Goal: Task Accomplishment & Management: Complete application form

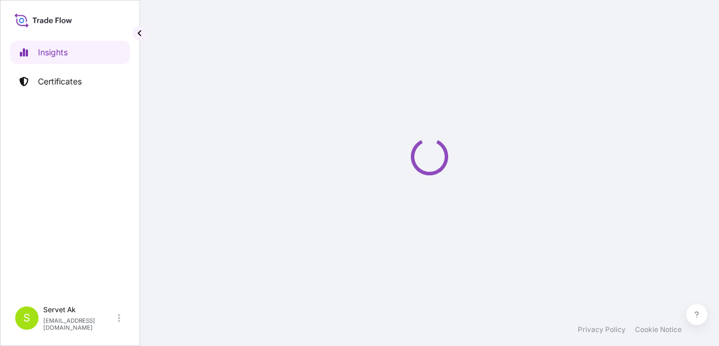
select select "2025"
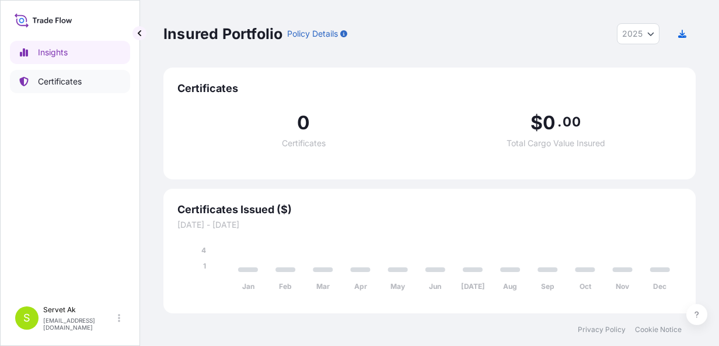
click at [65, 82] on p "Certificates" at bounding box center [60, 82] width 44 height 12
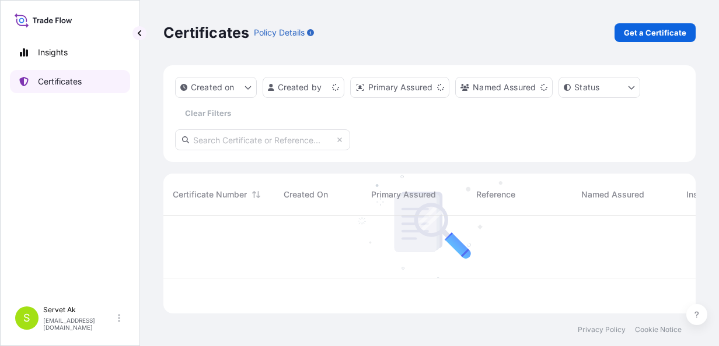
scroll to position [96, 523]
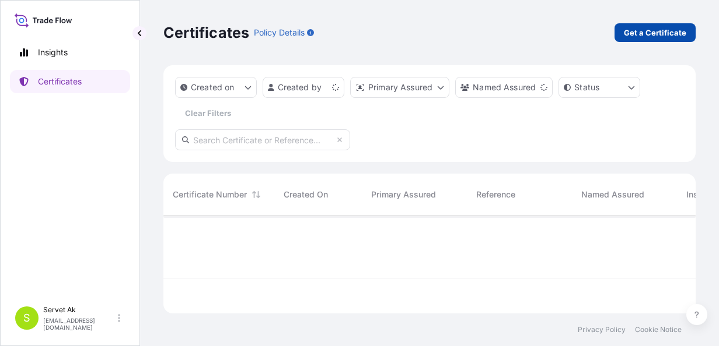
click at [667, 33] on p "Get a Certificate" at bounding box center [655, 33] width 62 height 12
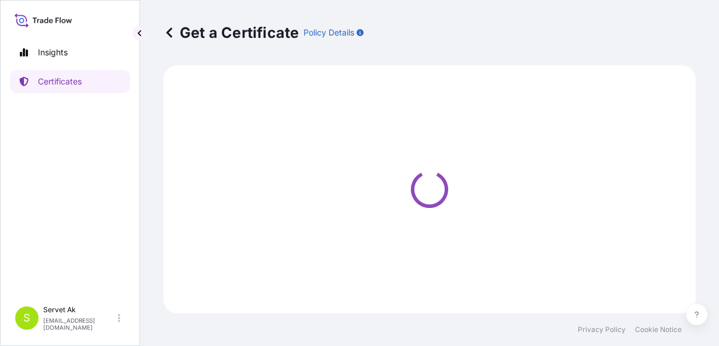
select select "Sea"
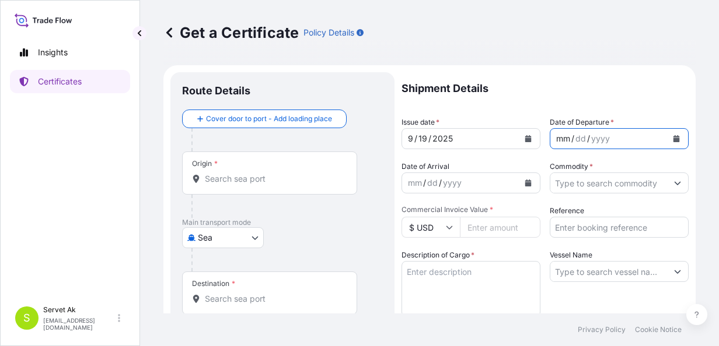
click at [587, 138] on div "/" at bounding box center [588, 139] width 3 height 14
click at [667, 139] on button "Calendar" at bounding box center [676, 138] width 19 height 19
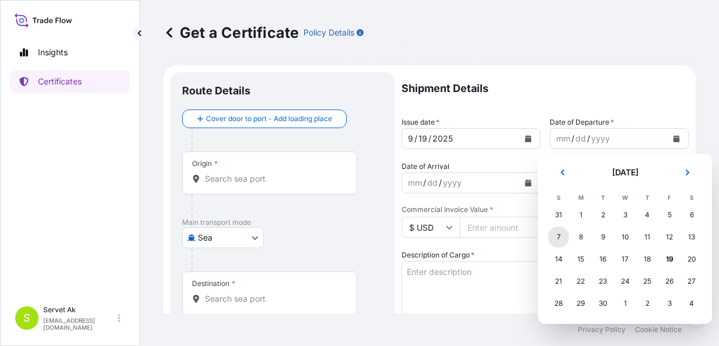
click at [559, 235] on div "7" at bounding box center [558, 237] width 21 height 21
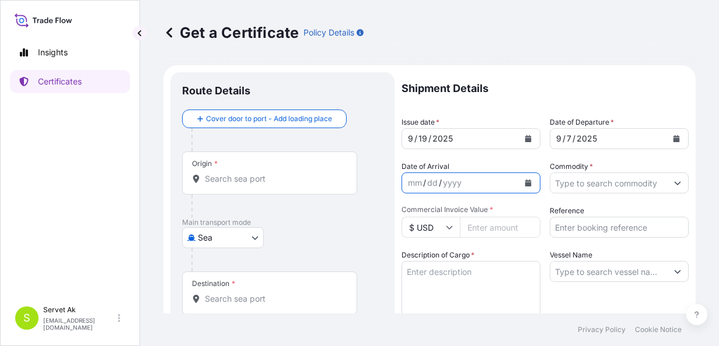
click at [528, 185] on button "Calendar" at bounding box center [528, 183] width 19 height 19
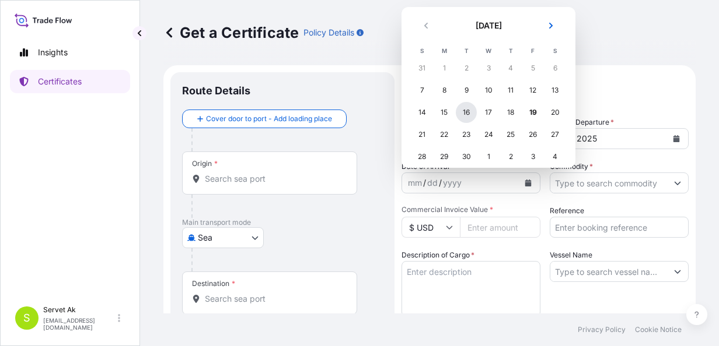
click at [465, 115] on div "16" at bounding box center [466, 112] width 21 height 21
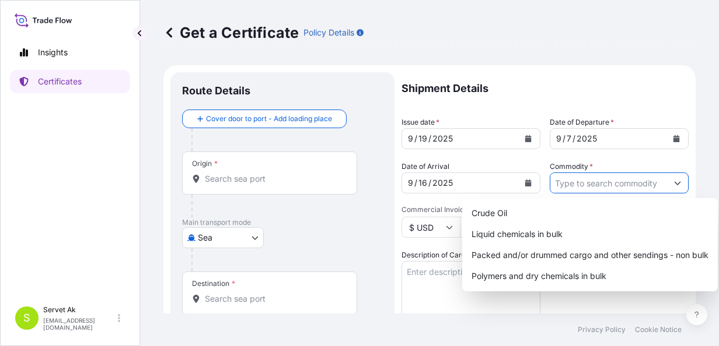
click at [575, 186] on input "Commodity *" at bounding box center [608, 183] width 117 height 21
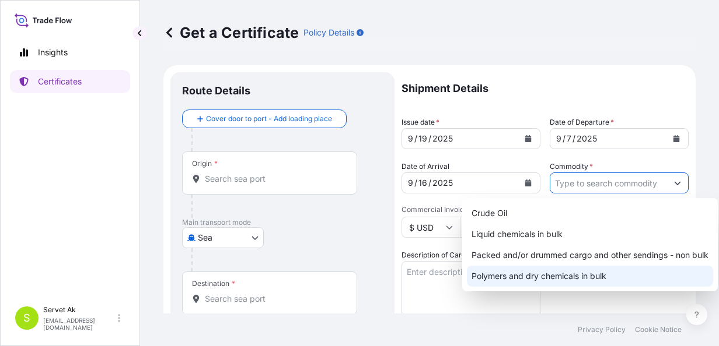
click at [549, 272] on div "Polymers and dry chemicals in bulk" at bounding box center [590, 276] width 246 height 21
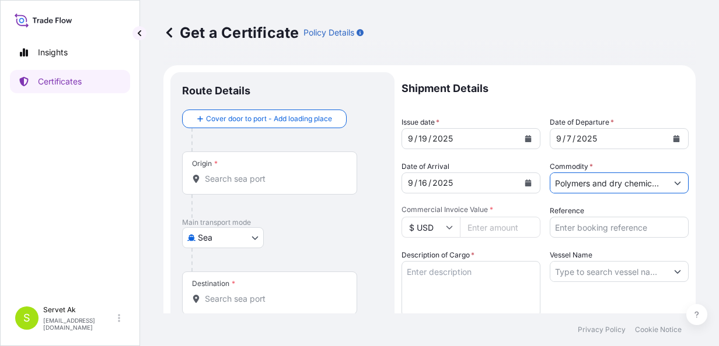
click at [639, 183] on input "Polymers and dry chemicals in bulk" at bounding box center [608, 183] width 117 height 21
click at [674, 182] on icon "Show suggestions" at bounding box center [677, 183] width 7 height 7
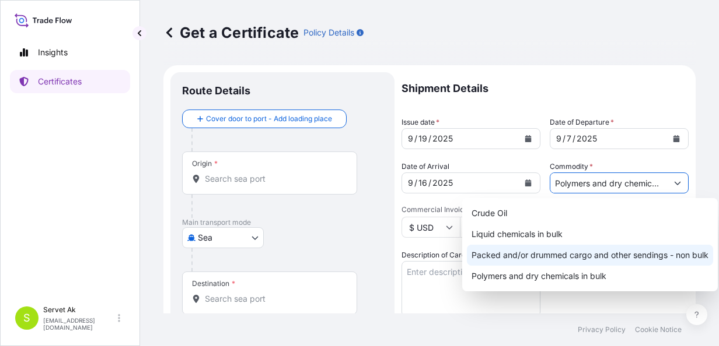
click at [601, 253] on div "Packed and/or drummed cargo and other sendings - non bulk" at bounding box center [590, 255] width 246 height 21
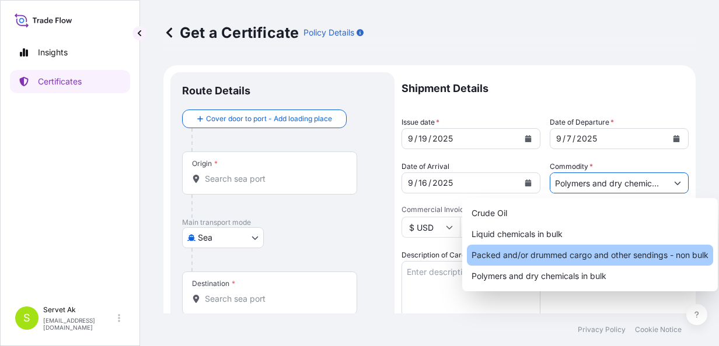
type input "Packed and/or drummed cargo and other sendings - non bulk"
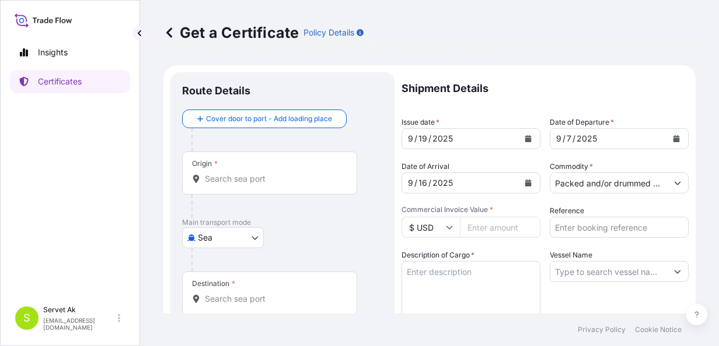
click at [457, 226] on input "$ USD" at bounding box center [430, 227] width 58 height 21
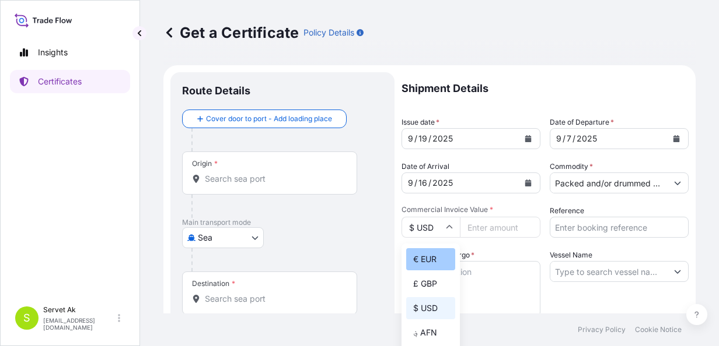
click at [431, 256] on div "€ EUR" at bounding box center [430, 259] width 49 height 22
type input "€ EUR"
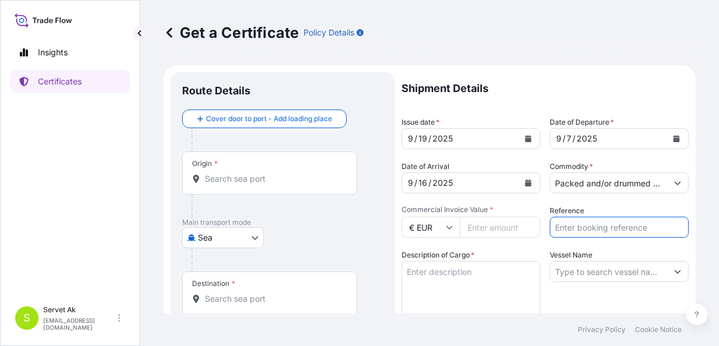
click at [573, 229] on input "Reference" at bounding box center [618, 227] width 139 height 21
paste input "4406008926"
type input "4406008926"
click at [483, 227] on input "Commercial Invoice Value *" at bounding box center [500, 227] width 80 height 21
type input "102600"
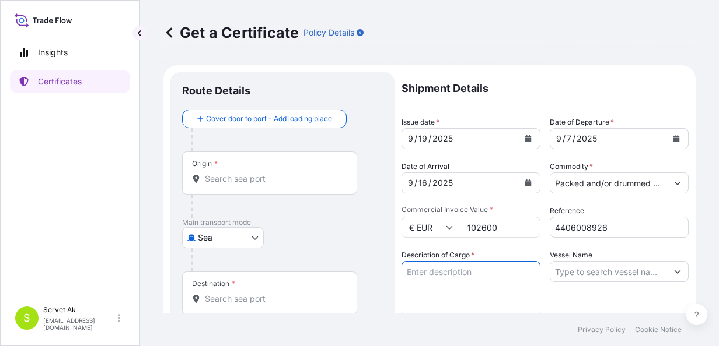
click at [467, 267] on textarea "Description of Cargo *" at bounding box center [470, 289] width 139 height 56
type textarea "Net Weight: 18.000kg Brut Weight: 20.376Kg Armostat 600V"
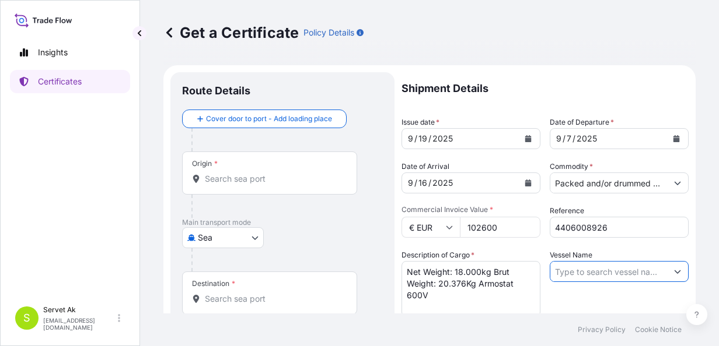
click at [596, 276] on input "Vessel Name" at bounding box center [608, 271] width 117 height 21
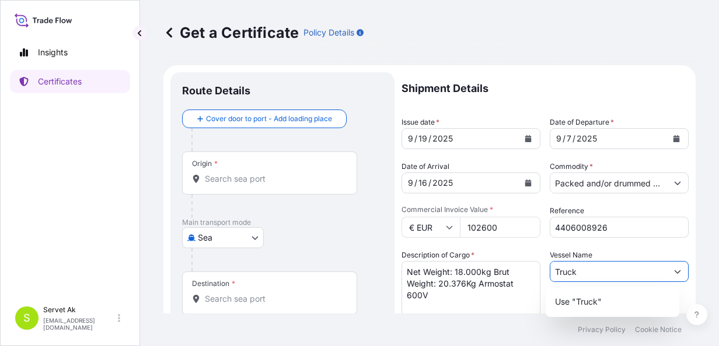
type input "Truck"
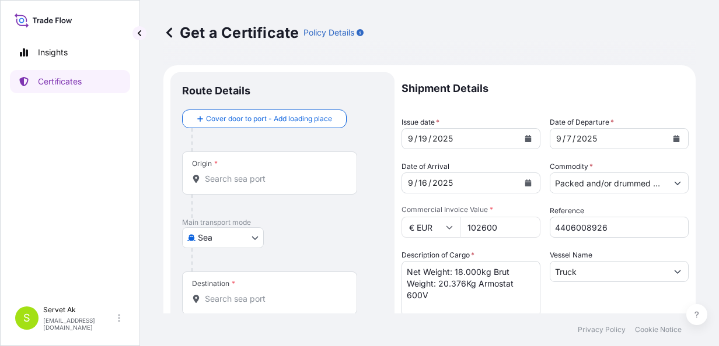
click at [513, 247] on div "Shipment Details Issue date * [DATE] Date of Departure * [DATE] Date of Arrival…" at bounding box center [544, 350] width 287 height 556
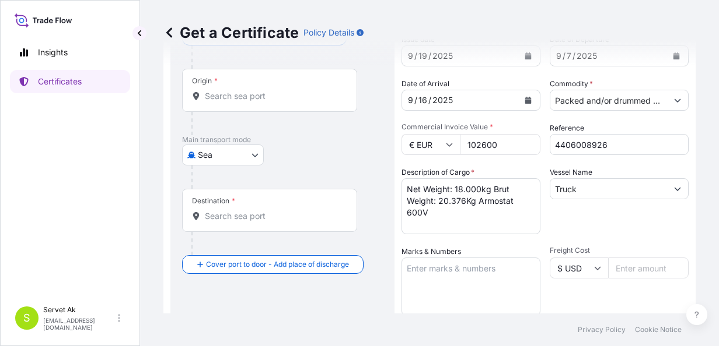
scroll to position [91, 0]
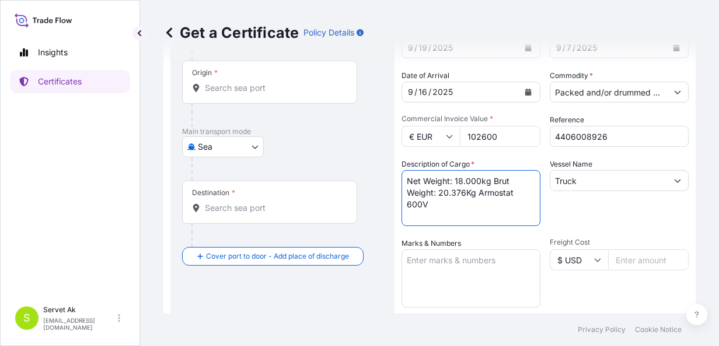
drag, startPoint x: 442, startPoint y: 201, endPoint x: 373, endPoint y: 174, distance: 73.9
click at [373, 174] on form "Route Details Cover door to port - Add loading place Place of loading Road / In…" at bounding box center [429, 275] width 532 height 603
click at [447, 205] on textarea "Net Weight: 18.000kg Brut Weight: 20.376Kg Armostat 600V" at bounding box center [470, 198] width 139 height 56
drag, startPoint x: 523, startPoint y: 204, endPoint x: 401, endPoint y: 180, distance: 124.1
click at [401, 180] on form "Route Details Cover door to port - Add loading place Place of loading Road / In…" at bounding box center [429, 275] width 532 height 603
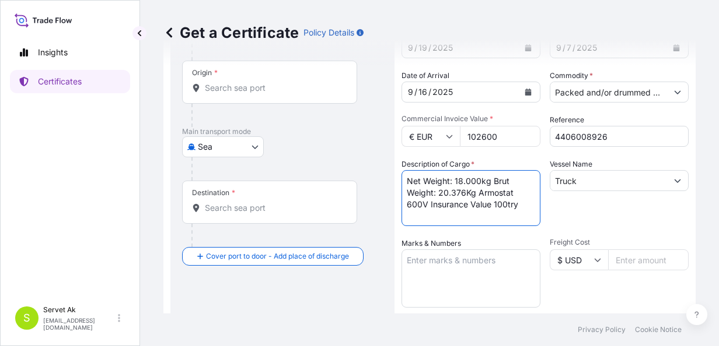
type textarea "Net Weight: 18.000kg Brut Weight: 20.376Kg Armostat 600V Insurance Value 100try"
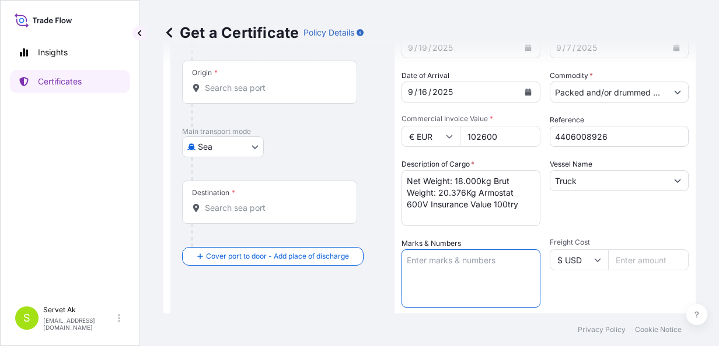
click at [416, 261] on textarea "Marks & Numbers" at bounding box center [470, 279] width 139 height 58
paste textarea "Net Weight: 18.000kg Brut Weight: 20.376Kg Armostat 600V Insurance Value 100try"
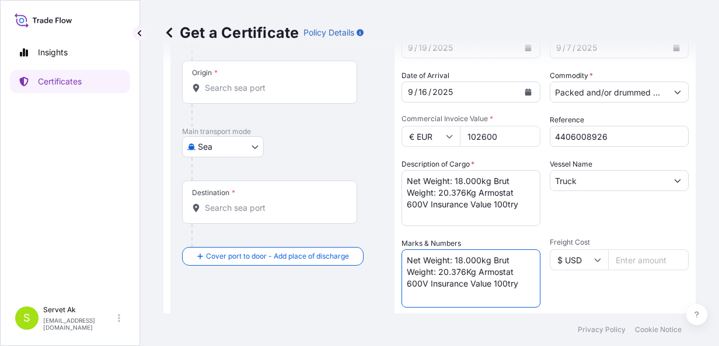
scroll to position [0, 0]
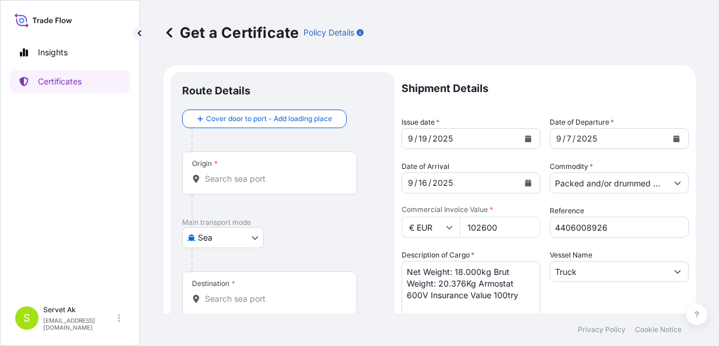
type textarea "Net Weight: 18.000kg Brut Weight: 20.376Kg Armostat 600V Insurance Value 100try"
click at [255, 171] on div "Origin *" at bounding box center [269, 173] width 175 height 43
click at [255, 173] on input "Origin *" at bounding box center [274, 179] width 138 height 12
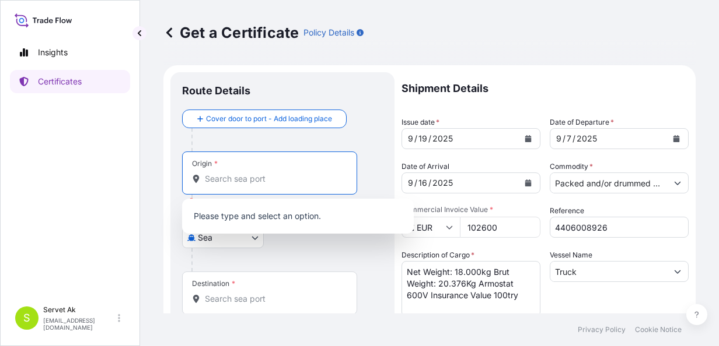
type input "S"
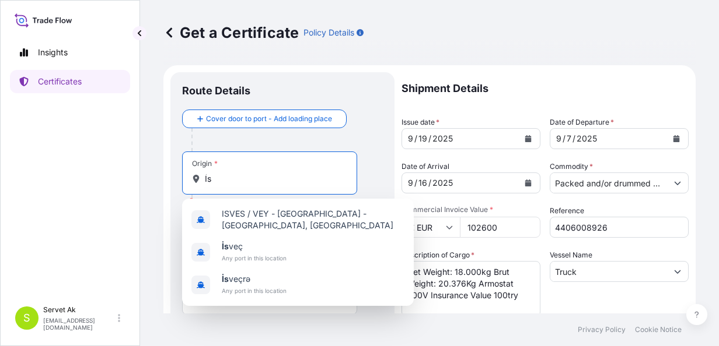
type input "İ"
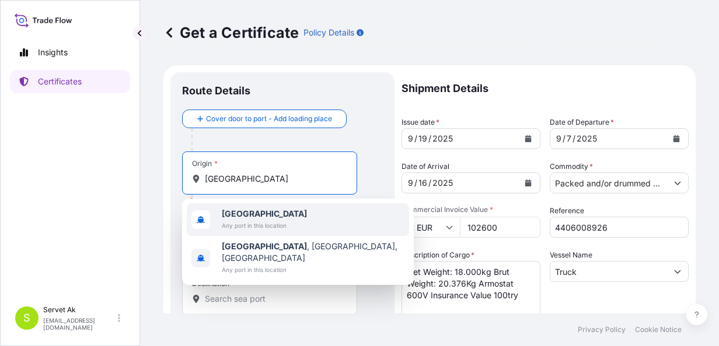
click at [254, 222] on span "Any port in this location" at bounding box center [264, 226] width 85 height 12
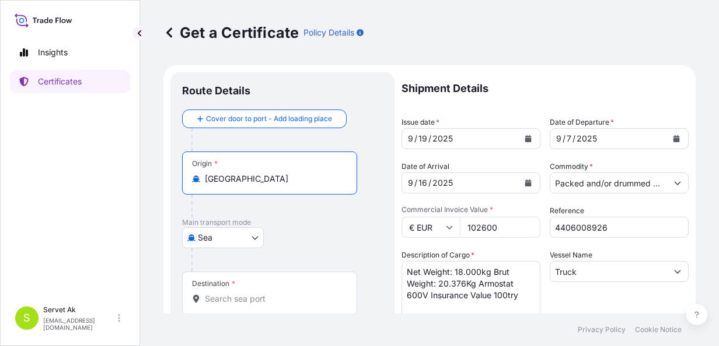
type input "[GEOGRAPHIC_DATA]"
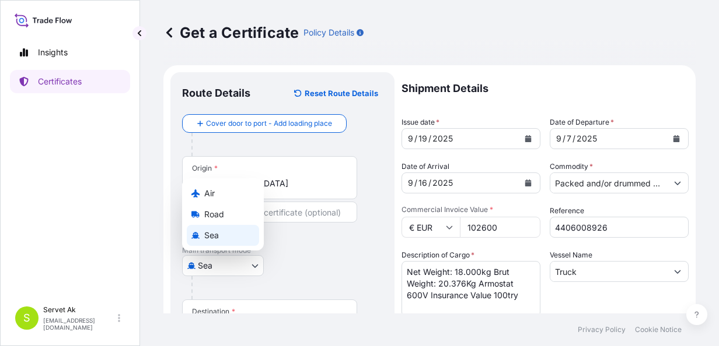
click at [257, 236] on body "10 options available. 1 option available. 0 options available. 2 options availa…" at bounding box center [359, 173] width 719 height 346
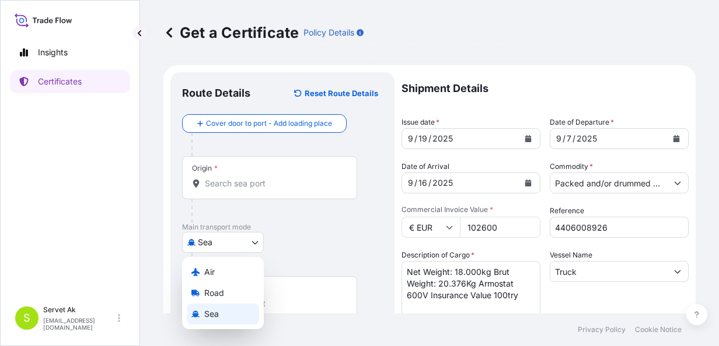
click at [254, 244] on body "10 options available. 1 option available. 0 options available. 2 options availa…" at bounding box center [359, 173] width 719 height 346
click at [225, 289] on div "Road" at bounding box center [223, 293] width 72 height 21
select select "Road"
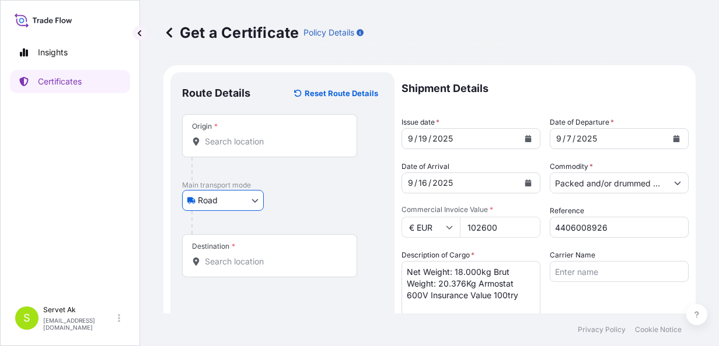
click at [269, 259] on input "Destination *" at bounding box center [274, 262] width 138 height 12
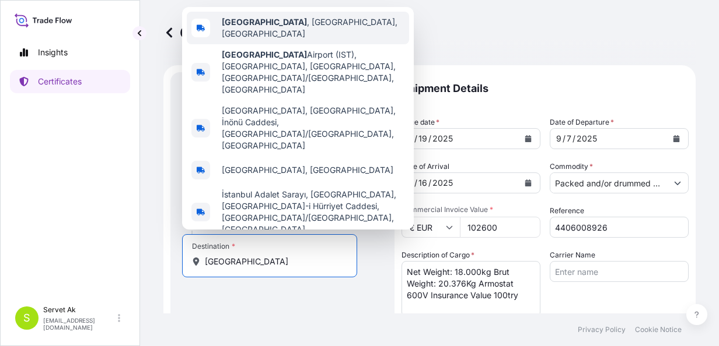
click at [250, 27] on b "[GEOGRAPHIC_DATA]" at bounding box center [264, 22] width 85 height 10
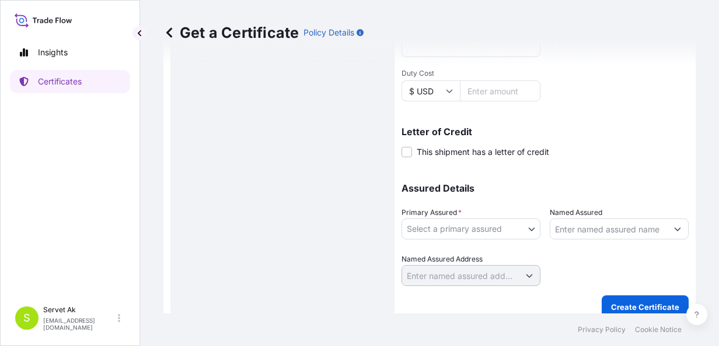
scroll to position [353, 0]
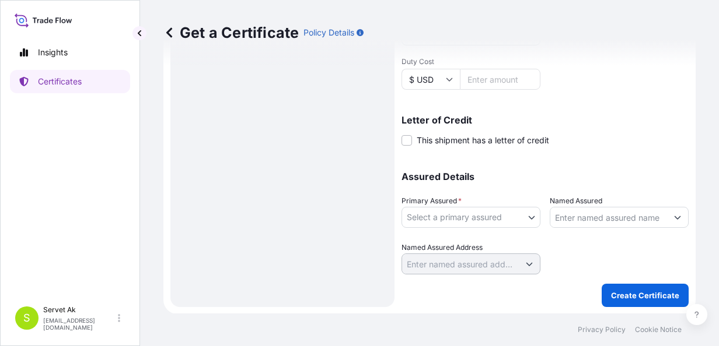
type input "[GEOGRAPHIC_DATA], [GEOGRAPHIC_DATA], [GEOGRAPHIC_DATA]"
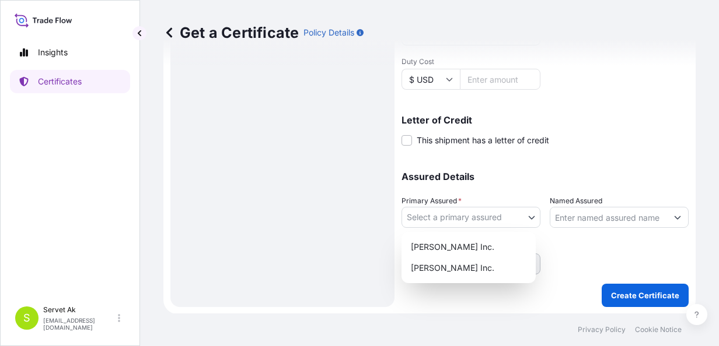
click at [481, 217] on body "5 options available. Insights Certificates S Servet Ak [EMAIL_ADDRESS][DOMAIN_N…" at bounding box center [359, 173] width 719 height 346
click at [465, 243] on div "[PERSON_NAME] Inc." at bounding box center [468, 247] width 125 height 21
select select "32057"
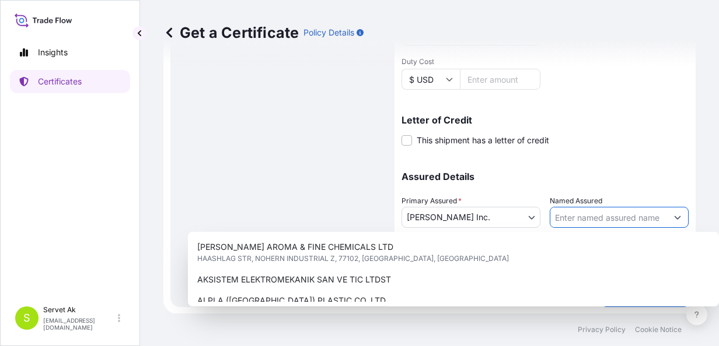
click at [570, 217] on input "Named Assured" at bounding box center [608, 217] width 117 height 21
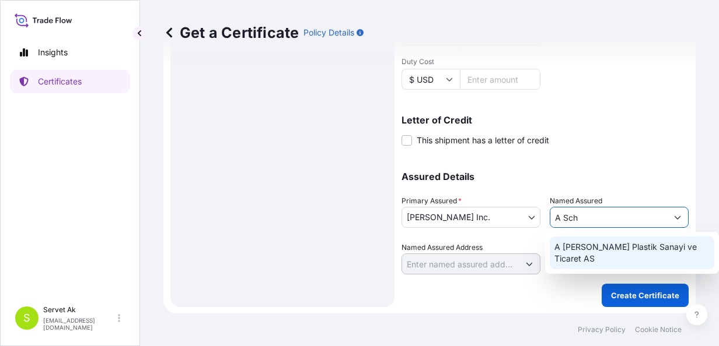
click at [588, 239] on div "A [PERSON_NAME] Plastik Sanayi ve Ticaret AS" at bounding box center [631, 253] width 164 height 33
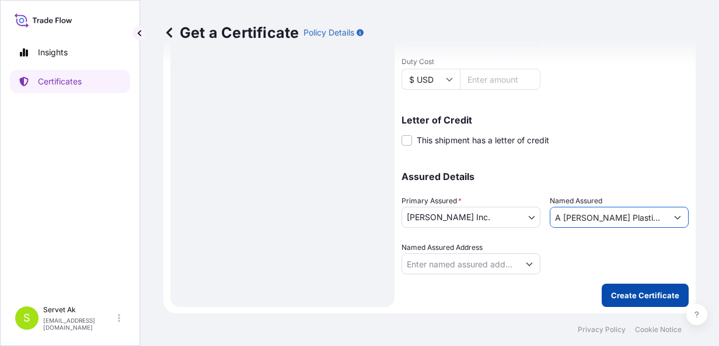
type input "A [PERSON_NAME] Plastik Sanayi ve Ticaret AS"
click at [615, 297] on p "Create Certificate" at bounding box center [645, 296] width 68 height 12
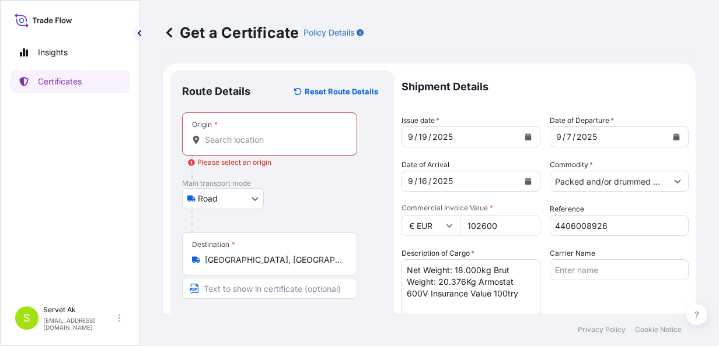
scroll to position [2, 0]
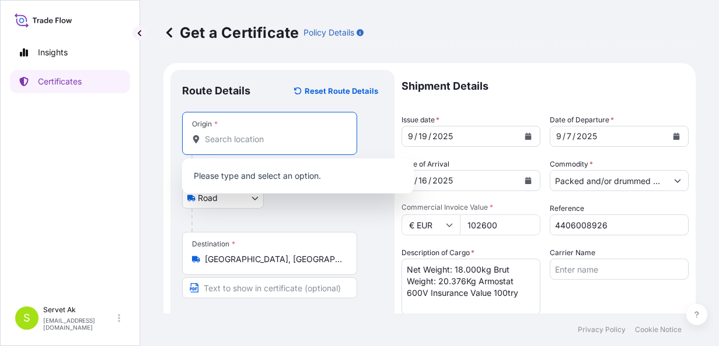
click at [267, 142] on input "Origin * Please select an origin" at bounding box center [274, 140] width 138 height 12
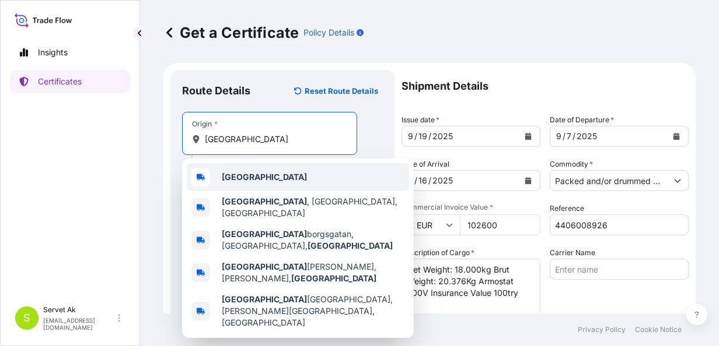
click at [252, 170] on div "[GEOGRAPHIC_DATA]" at bounding box center [298, 177] width 222 height 28
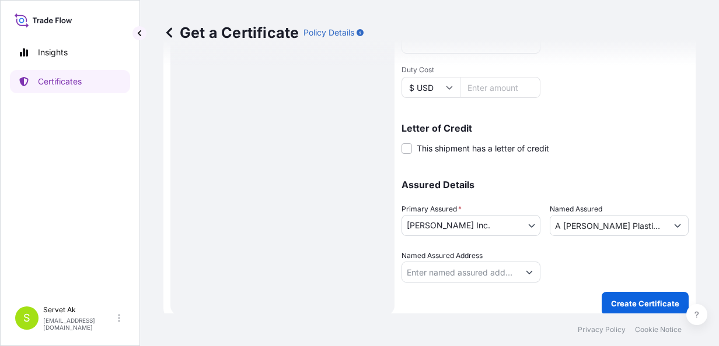
scroll to position [353, 0]
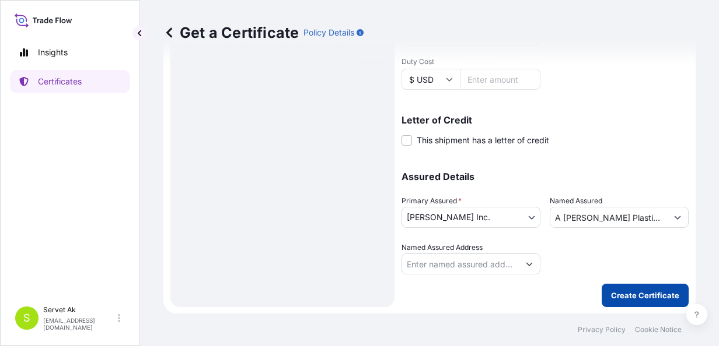
type input "[GEOGRAPHIC_DATA]"
click at [631, 290] on p "Create Certificate" at bounding box center [645, 296] width 68 height 12
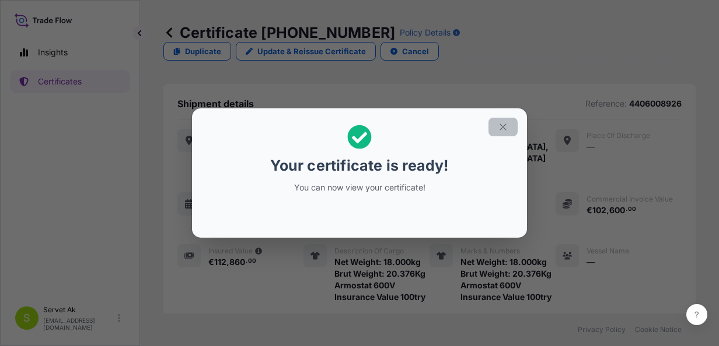
click at [499, 126] on icon "button" at bounding box center [503, 127] width 10 height 10
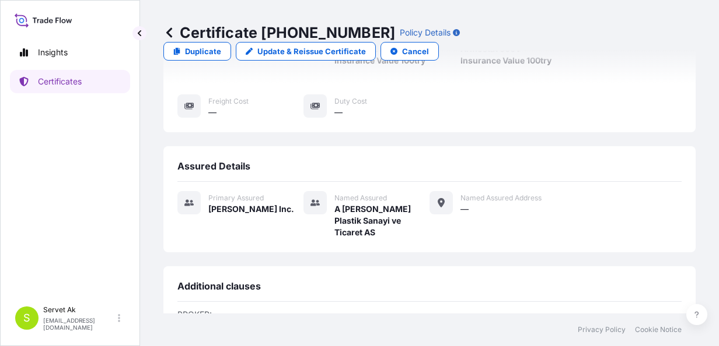
scroll to position [402, 0]
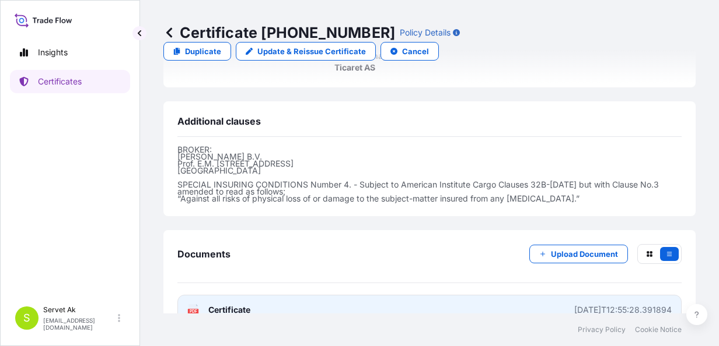
click at [230, 304] on span "Certificate" at bounding box center [229, 310] width 42 height 12
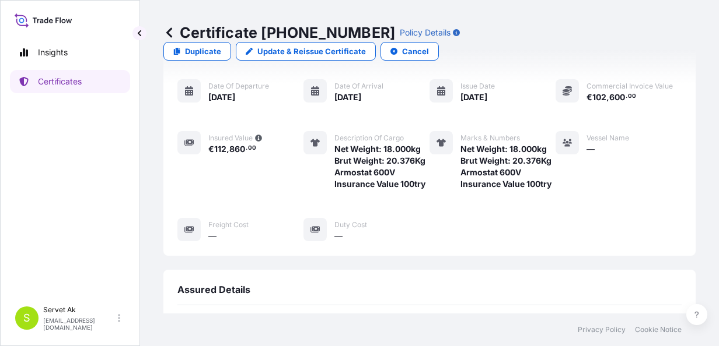
scroll to position [0, 0]
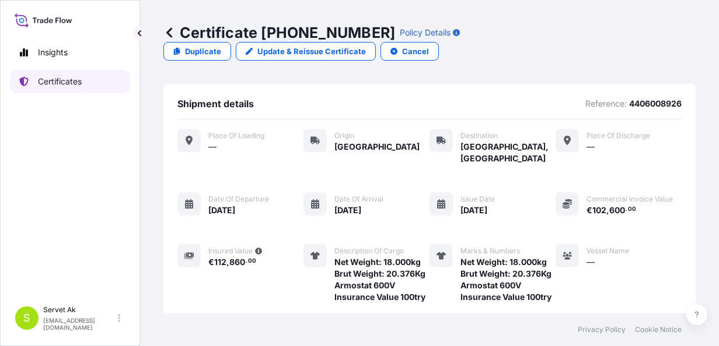
click at [55, 78] on p "Certificates" at bounding box center [60, 82] width 44 height 12
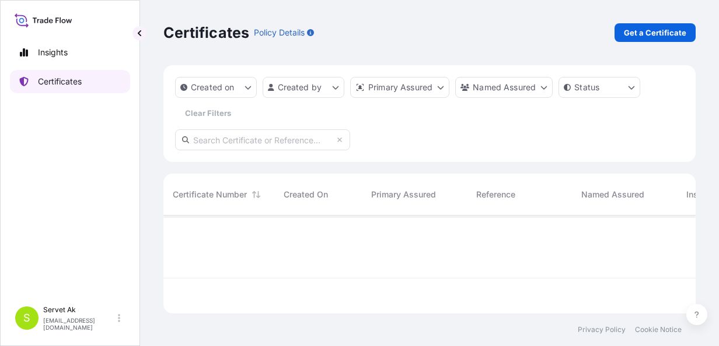
scroll to position [96, 523]
click at [638, 26] on link "Get a Certificate" at bounding box center [654, 32] width 81 height 19
select select "Sea"
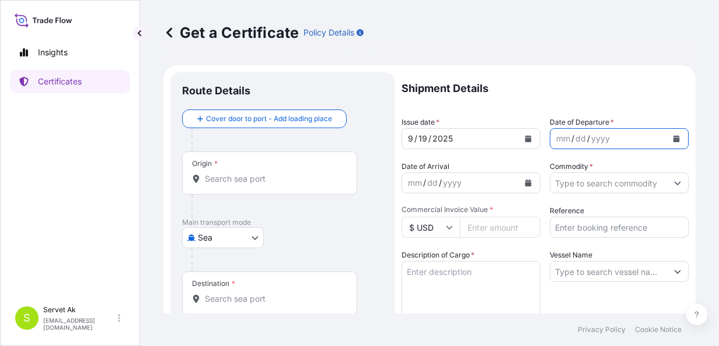
click at [673, 141] on icon "Calendar" at bounding box center [676, 138] width 6 height 7
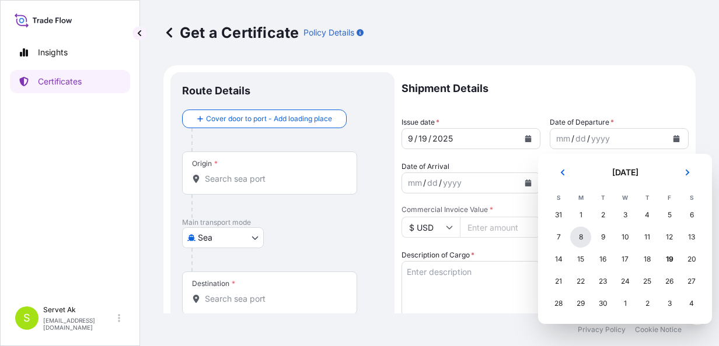
click at [579, 240] on div "8" at bounding box center [580, 237] width 21 height 21
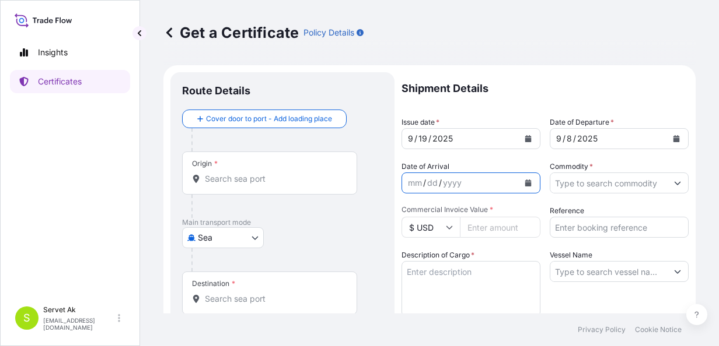
click at [524, 188] on button "Calendar" at bounding box center [528, 183] width 19 height 19
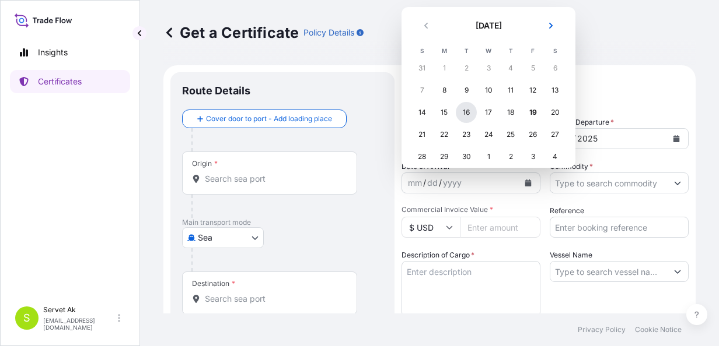
click at [460, 114] on div "16" at bounding box center [466, 112] width 21 height 21
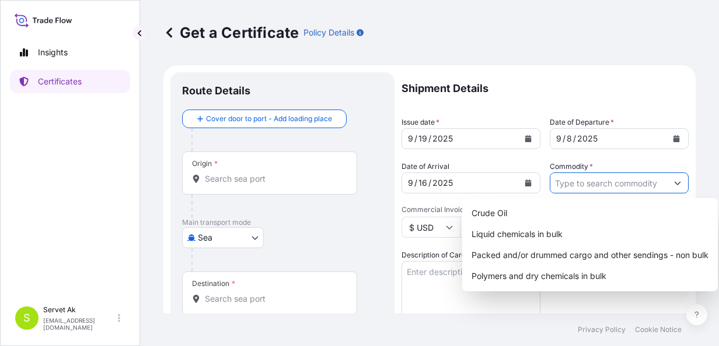
click at [628, 187] on input "Commodity *" at bounding box center [608, 183] width 117 height 21
click at [432, 269] on textarea "Description of Cargo *" at bounding box center [470, 289] width 139 height 56
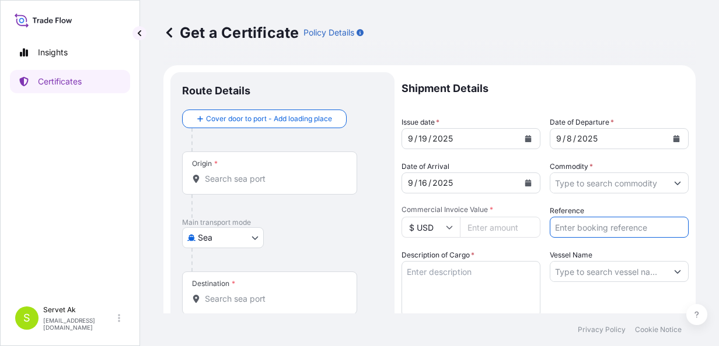
click at [563, 236] on input "Reference" at bounding box center [618, 227] width 139 height 21
paste input "4406010886"
type input "4406010886"
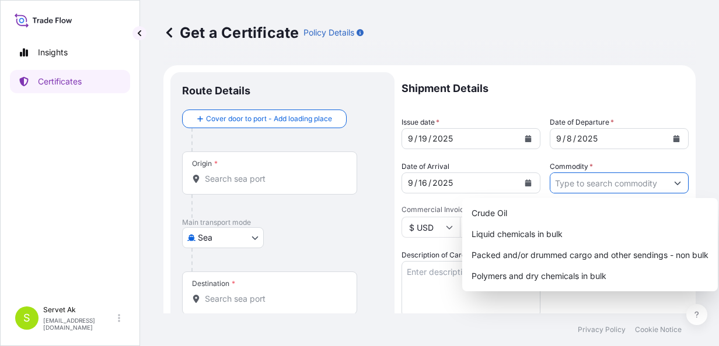
click at [594, 187] on input "Commodity *" at bounding box center [608, 183] width 117 height 21
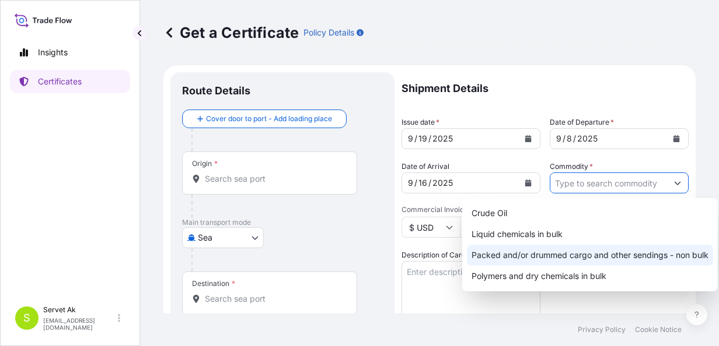
click at [551, 254] on div "Packed and/or drummed cargo and other sendings - non bulk" at bounding box center [590, 255] width 246 height 21
type input "Packed and/or drummed cargo and other sendings - non bulk"
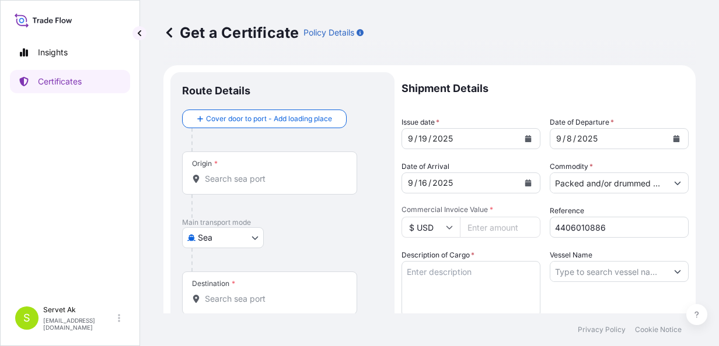
click at [449, 225] on icon at bounding box center [449, 227] width 7 height 7
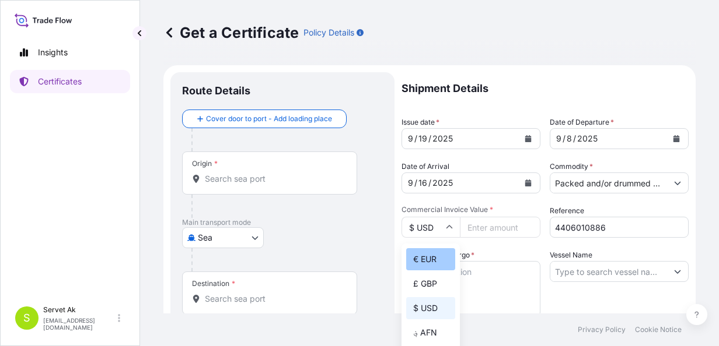
click at [432, 254] on div "€ EUR" at bounding box center [430, 259] width 49 height 22
type input "€ EUR"
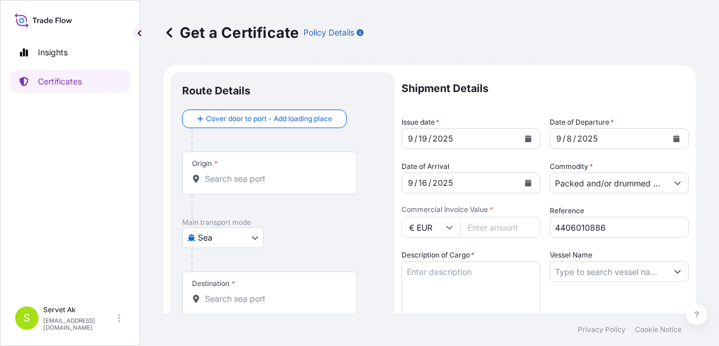
click at [502, 230] on input "Commercial Invoice Value *" at bounding box center [500, 227] width 80 height 21
type input "11200"
click at [465, 274] on textarea "Description of Cargo *" at bounding box center [470, 289] width 139 height 56
click at [453, 270] on textarea "Net Weight: Brut weight:" at bounding box center [470, 289] width 139 height 56
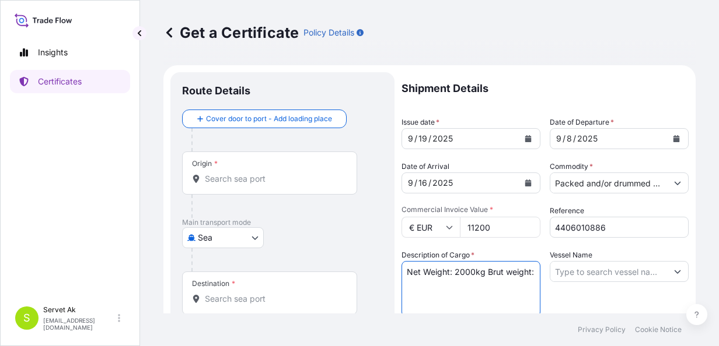
click at [437, 285] on textarea "Net Weight: 2000kg Brut weight:" at bounding box center [470, 289] width 139 height 56
drag, startPoint x: 440, startPoint y: 295, endPoint x: 390, endPoint y: 272, distance: 55.3
click at [405, 268] on textarea "Net Weight: 2000kg Brut weight:2.104kg Insurance value: 100try" at bounding box center [470, 289] width 139 height 56
drag, startPoint x: 505, startPoint y: 299, endPoint x: 387, endPoint y: 265, distance: 121.9
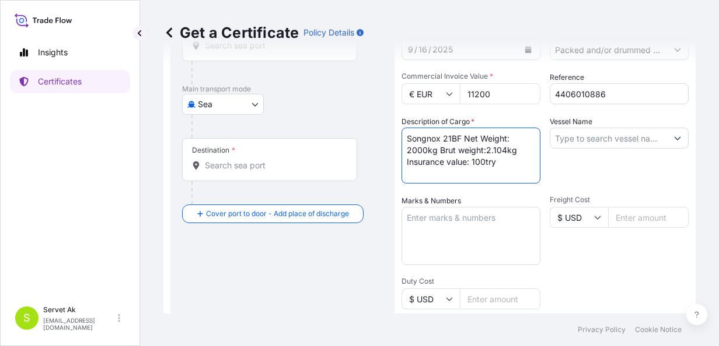
scroll to position [136, 0]
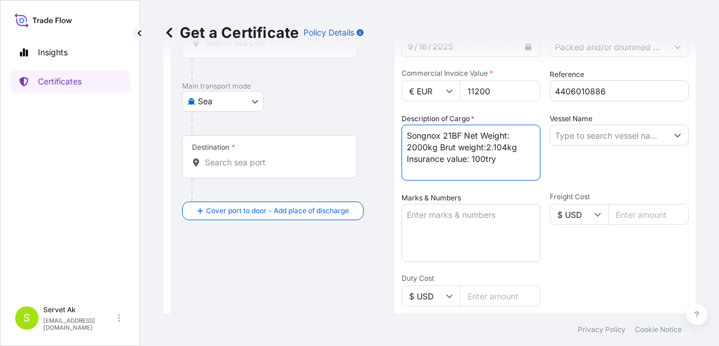
type textarea "Songnox 21BF Net Weight: 2000kg Brut weight:2.104kg Insurance value: 100try"
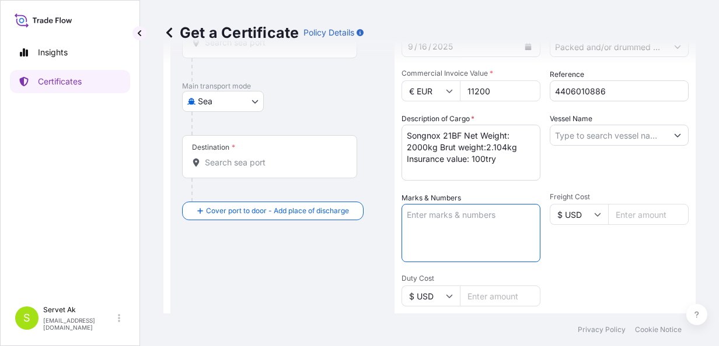
click at [509, 218] on textarea "Marks & Numbers" at bounding box center [470, 233] width 139 height 58
paste textarea "Songnox 21BF Net Weight: 2000kg Brut weight:2.104kg Insurance value: 100try"
type textarea "Songnox 21BF Net Weight: 2000kg Brut weight:2.104kg Insurance value: 100try"
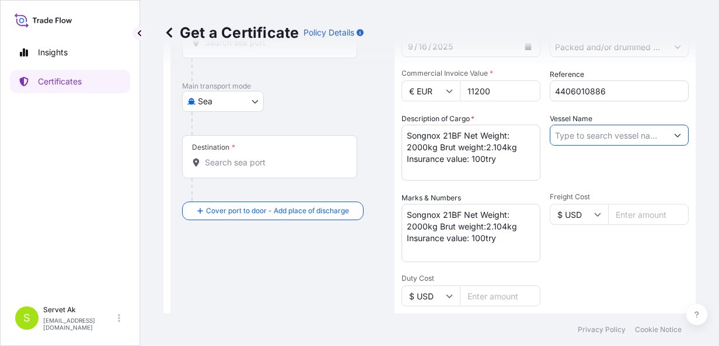
click at [612, 135] on input "Vessel Name" at bounding box center [608, 135] width 117 height 21
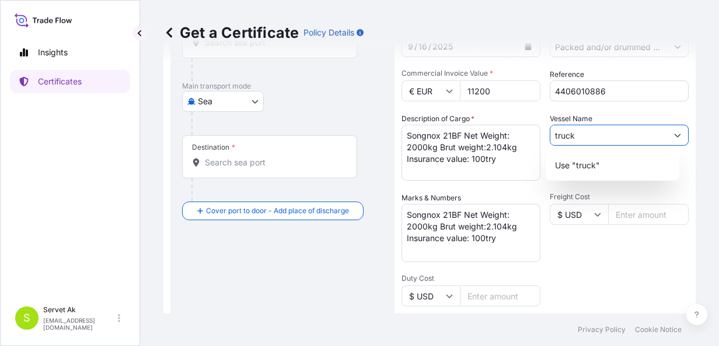
type input "truck"
click at [363, 236] on div "Route Details Cover door to port - Add loading place Place of loading Road / [G…" at bounding box center [282, 230] width 201 height 565
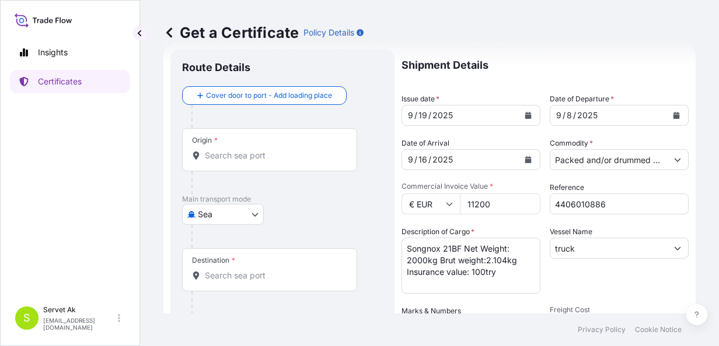
scroll to position [22, 0]
click at [286, 151] on input "Origin *" at bounding box center [274, 157] width 138 height 12
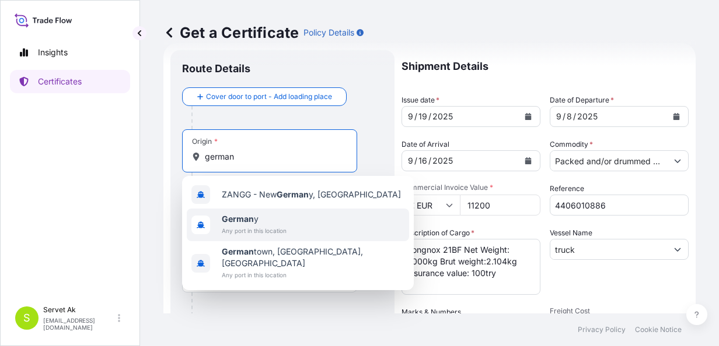
click at [261, 222] on span "German y" at bounding box center [254, 219] width 65 height 12
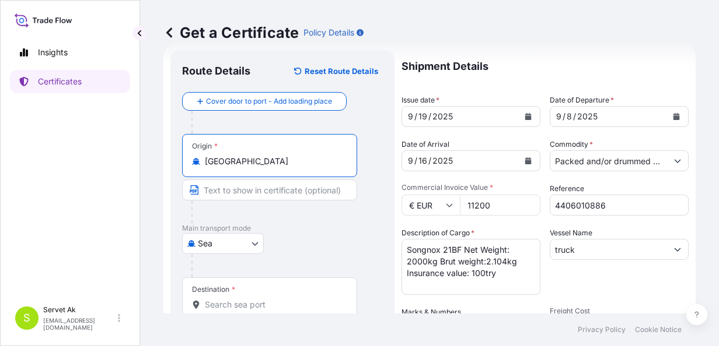
type input "[GEOGRAPHIC_DATA]"
click at [234, 294] on div "Destination *" at bounding box center [269, 299] width 175 height 43
click at [234, 299] on input "Destination *" at bounding box center [274, 305] width 138 height 12
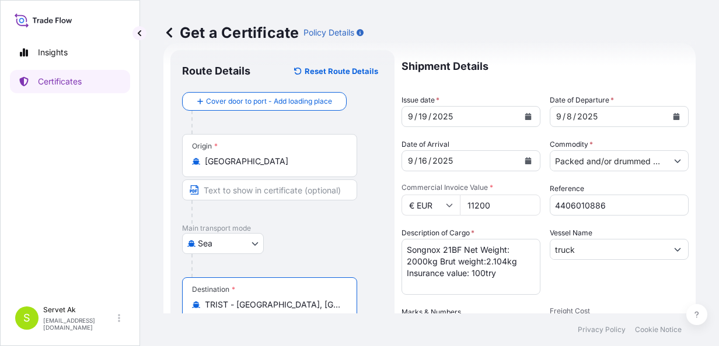
type input "TRIST - [GEOGRAPHIC_DATA], [GEOGRAPHIC_DATA]"
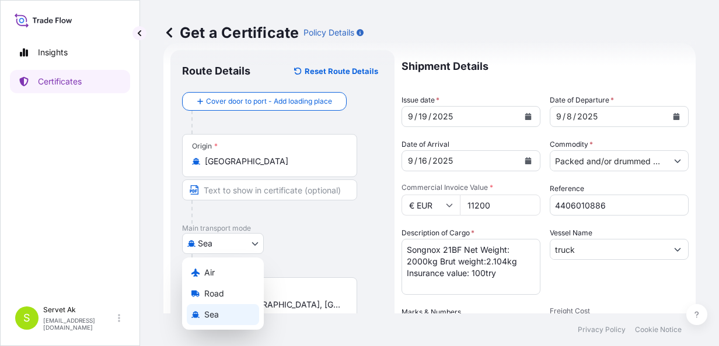
click at [224, 240] on body "3 options available. Insights Certificates S Servet Ak [EMAIL_ADDRESS][DOMAIN_N…" at bounding box center [359, 173] width 719 height 346
click at [217, 293] on span "Road" at bounding box center [214, 294] width 20 height 12
select select "Road"
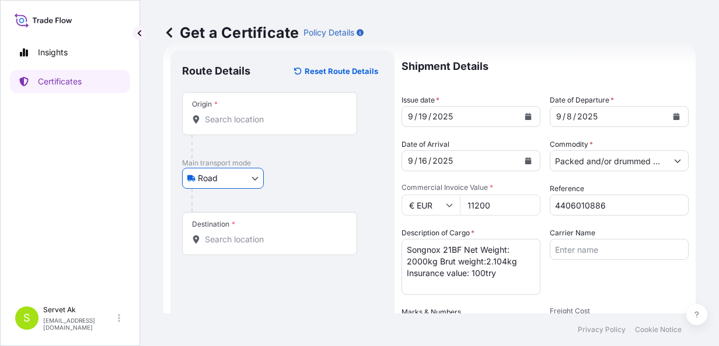
click at [225, 126] on div "Origin *" at bounding box center [269, 113] width 175 height 43
click at [225, 125] on input "Origin *" at bounding box center [274, 120] width 138 height 12
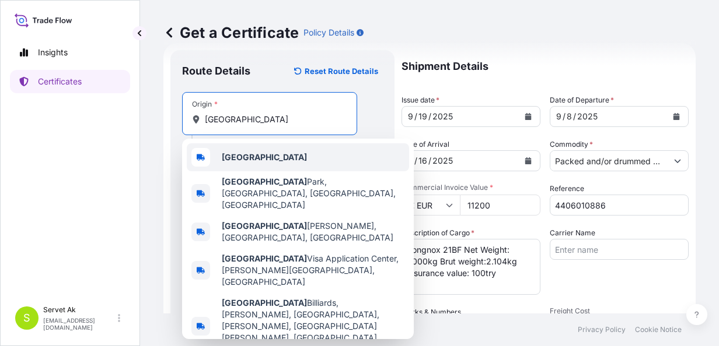
click at [244, 152] on b "[GEOGRAPHIC_DATA]" at bounding box center [264, 157] width 85 height 10
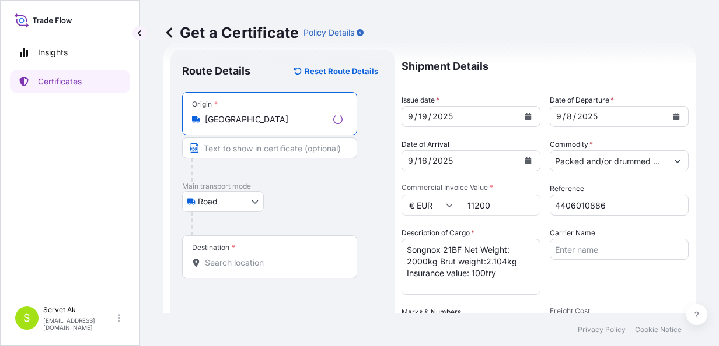
type input "[GEOGRAPHIC_DATA]"
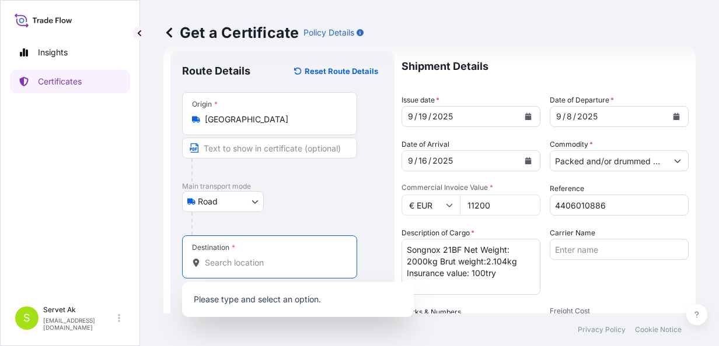
click at [247, 259] on input "Destination *" at bounding box center [274, 263] width 138 height 12
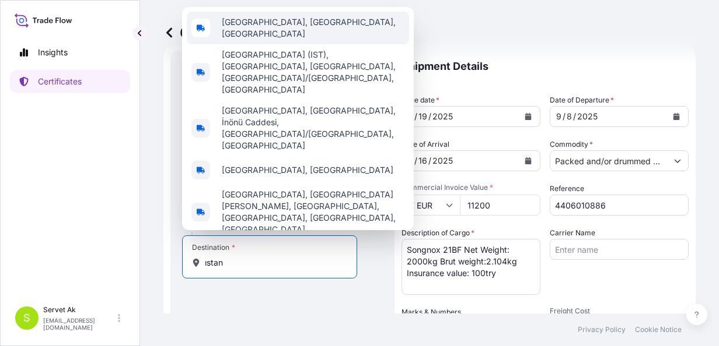
click at [270, 40] on span "[GEOGRAPHIC_DATA], [GEOGRAPHIC_DATA], [GEOGRAPHIC_DATA]" at bounding box center [313, 27] width 183 height 23
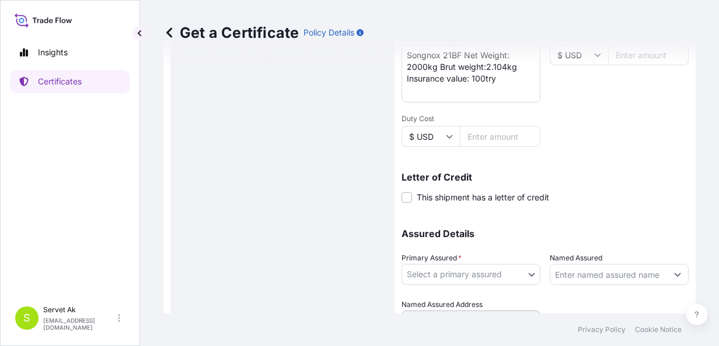
scroll to position [306, 0]
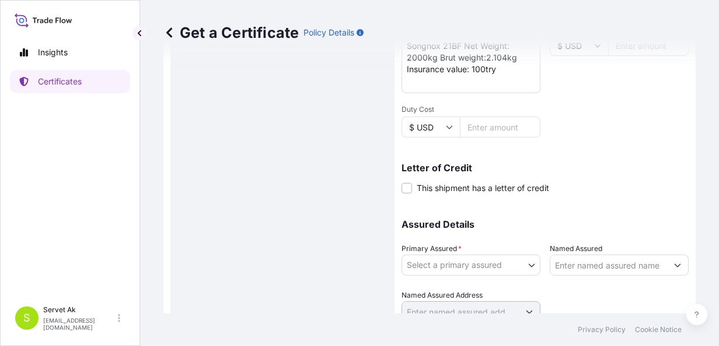
type input "[GEOGRAPHIC_DATA], [GEOGRAPHIC_DATA], [GEOGRAPHIC_DATA]"
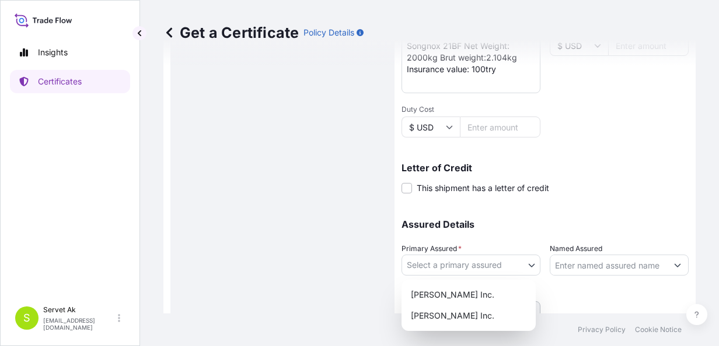
click at [499, 261] on body "5 options available. Insights Certificates S Servet Ak [EMAIL_ADDRESS][DOMAIN_N…" at bounding box center [359, 173] width 719 height 346
click at [475, 290] on div "[PERSON_NAME] Inc." at bounding box center [468, 295] width 125 height 21
select select "32057"
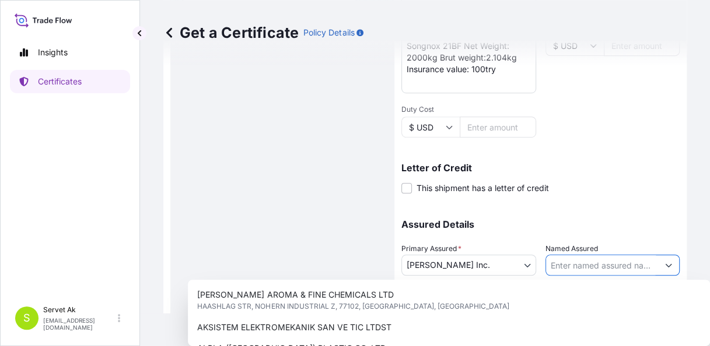
click at [582, 270] on input "Named Assured" at bounding box center [602, 265] width 113 height 21
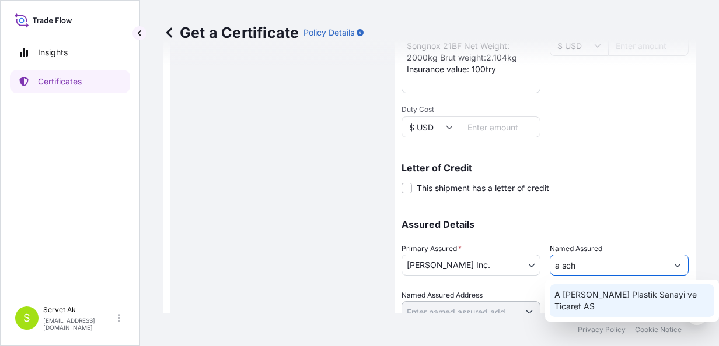
click at [596, 293] on span "A [PERSON_NAME] Plastik Sanayi ve Ticaret AS" at bounding box center [631, 300] width 155 height 23
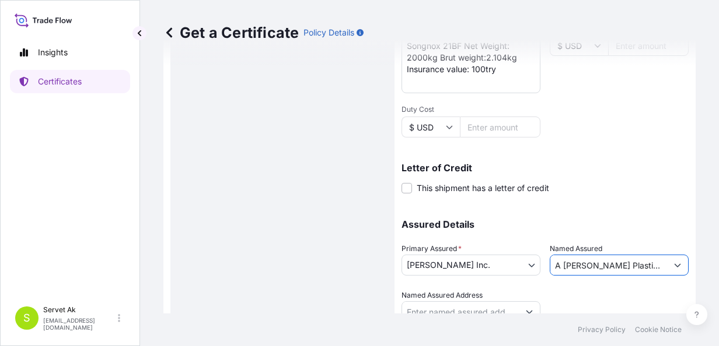
scroll to position [353, 0]
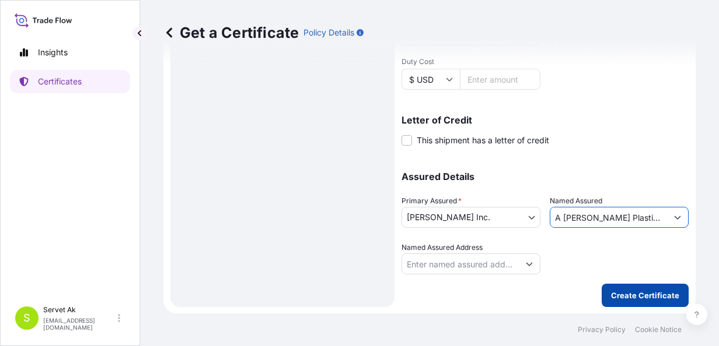
type input "A [PERSON_NAME] Plastik Sanayi ve Ticaret AS"
click at [666, 292] on p "Create Certificate" at bounding box center [645, 296] width 68 height 12
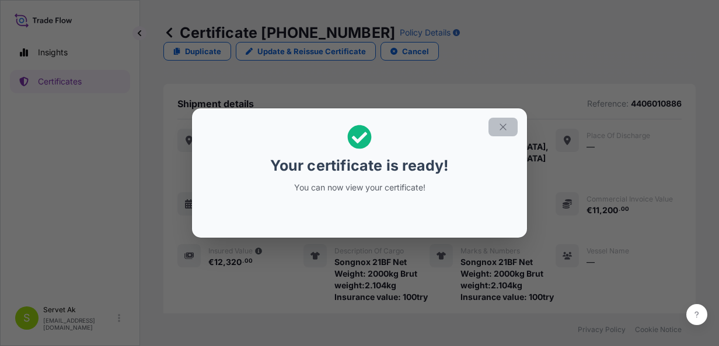
click at [503, 127] on icon "button" at bounding box center [502, 127] width 6 height 6
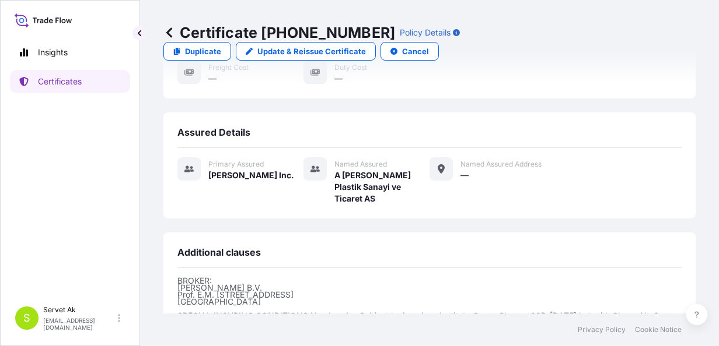
scroll to position [414, 0]
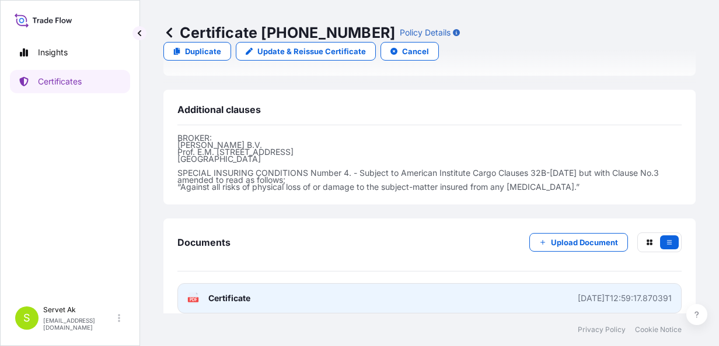
click at [240, 293] on span "Certificate" at bounding box center [229, 299] width 42 height 12
